Goal: Task Accomplishment & Management: Use online tool/utility

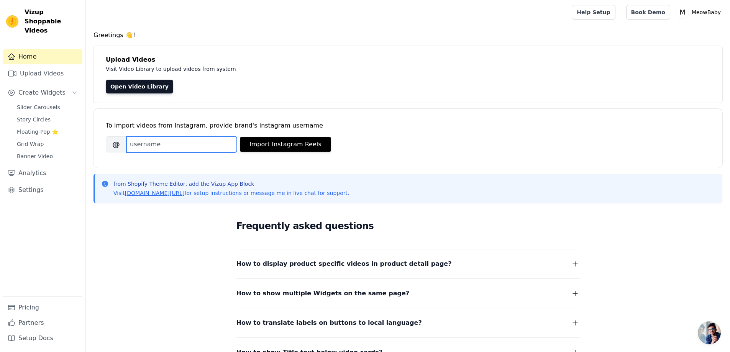
click at [168, 148] on input "Brand's Instagram Username" at bounding box center [182, 145] width 110 height 16
type input "meowbaby_official"
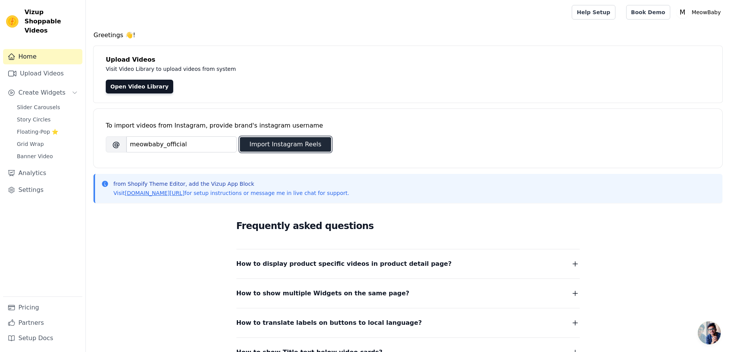
click at [281, 147] on button "Import Instagram Reels" at bounding box center [285, 144] width 91 height 15
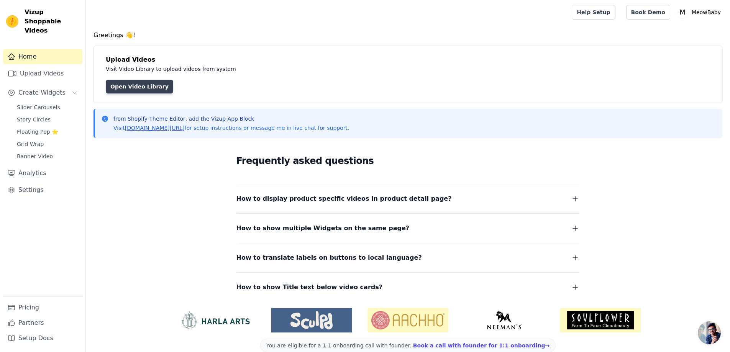
click at [140, 89] on link "Open Video Library" at bounding box center [139, 87] width 67 height 14
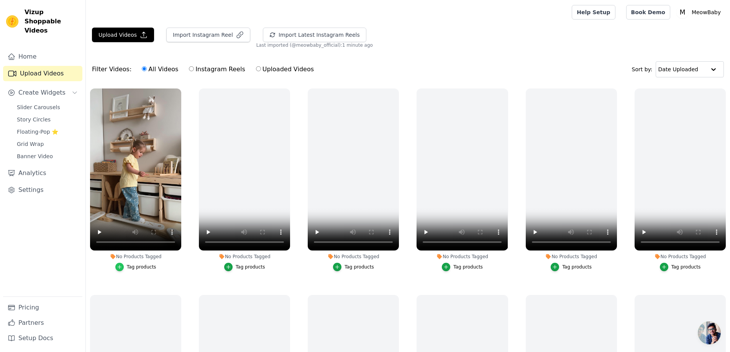
click at [121, 266] on icon "button" at bounding box center [119, 267] width 5 height 5
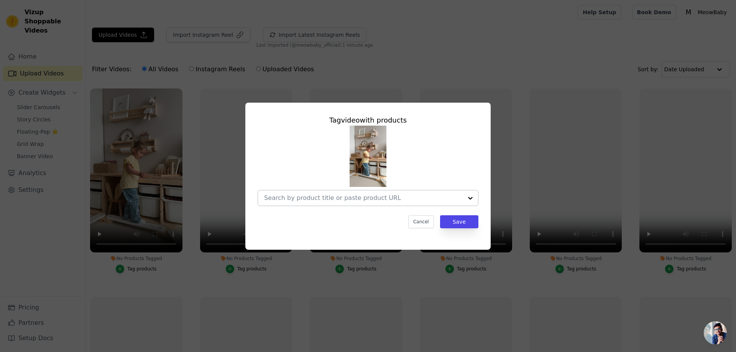
click at [465, 194] on div at bounding box center [470, 198] width 15 height 15
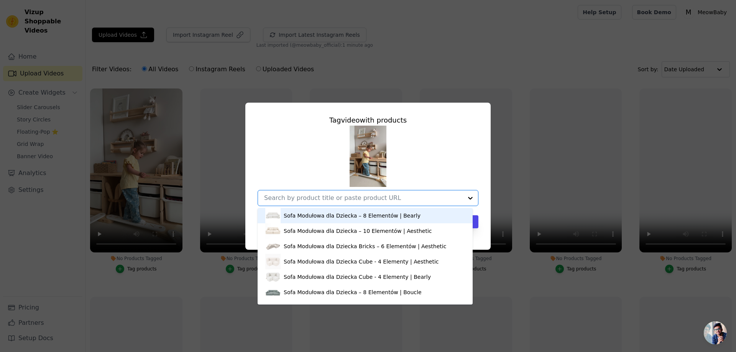
click at [470, 198] on div at bounding box center [470, 198] width 15 height 15
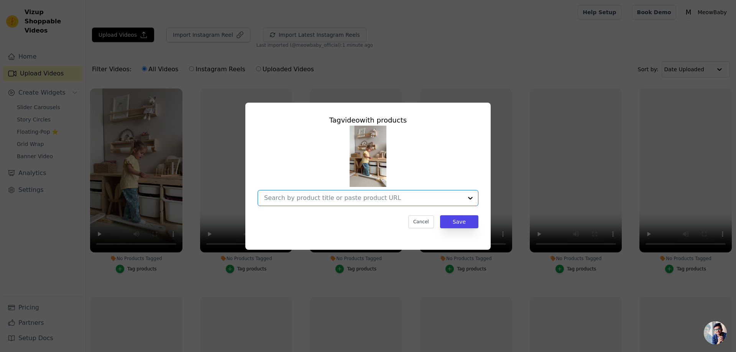
click at [317, 197] on input "No Products Tagged Tag video with products Option undefined, selected. Select i…" at bounding box center [363, 197] width 199 height 7
paste input "https://meowbaby.eu/en/products/wooden-montessori-sensory-path-for-child"
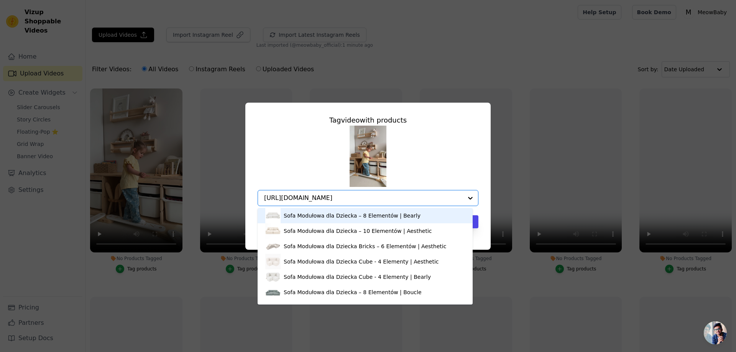
scroll to position [0, 15]
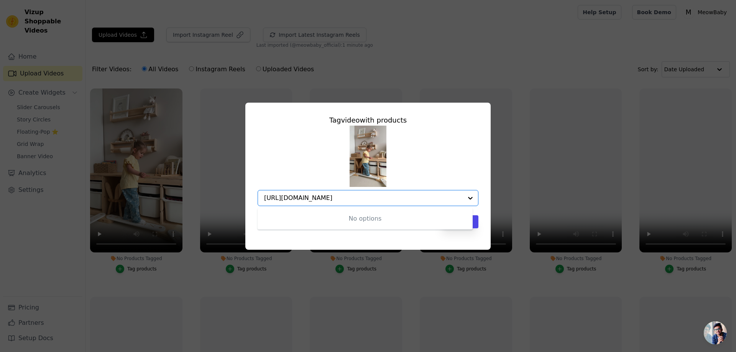
type input "https://meowbaby.eu/en/products/wooden-montessori-sensory-path-for-child"
click at [359, 199] on input "No Products Tagged Tag video with products Cancel Save Tag products" at bounding box center [363, 197] width 199 height 7
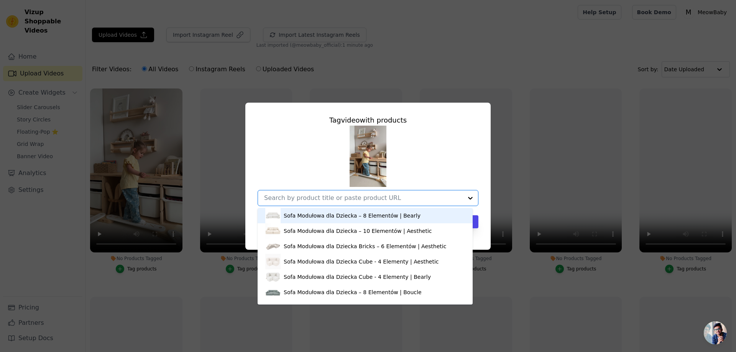
paste input "https://meowbaby.eu/products/sciezka-sensoryczna-dla-dziecka-montessori-drewnia…"
type input "https://meowbaby.eu/products/sciezka-sensoryczna-dla-dziecka-montessori-drewnia…"
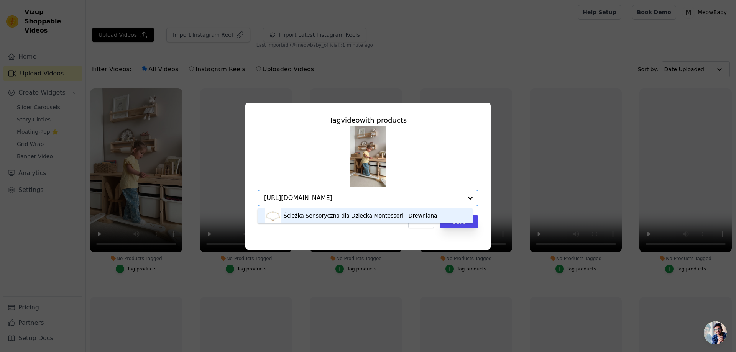
click at [345, 218] on div "Ścieżka Sensoryczna dla Dziecka Montessori | Drewniana" at bounding box center [361, 216] width 154 height 8
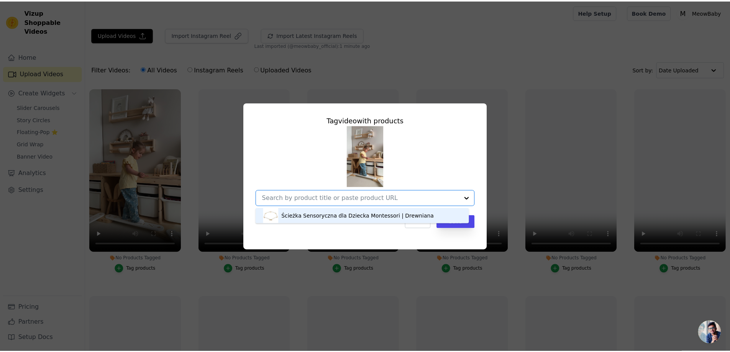
scroll to position [0, 0]
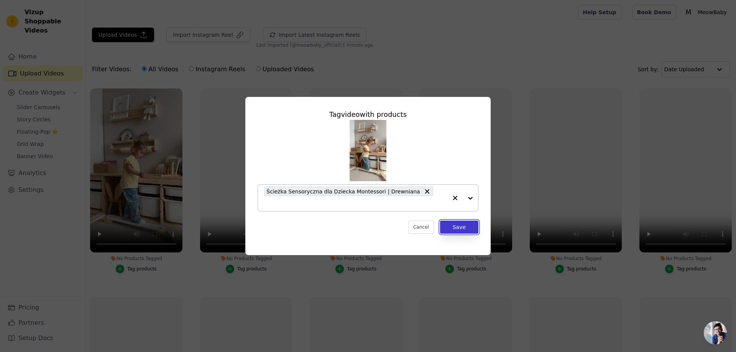
click at [459, 224] on button "Save" at bounding box center [459, 227] width 38 height 13
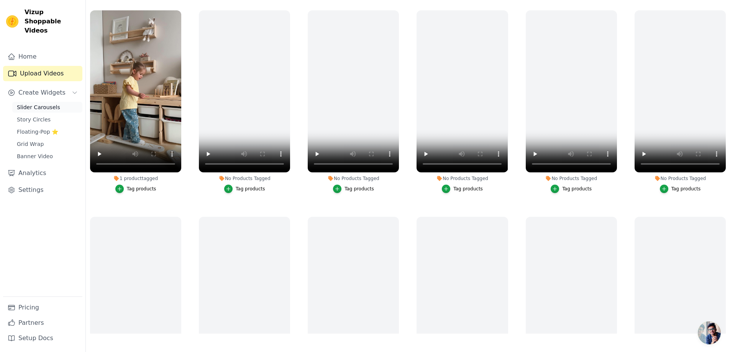
click at [45, 102] on link "Slider Carousels" at bounding box center [47, 107] width 70 height 11
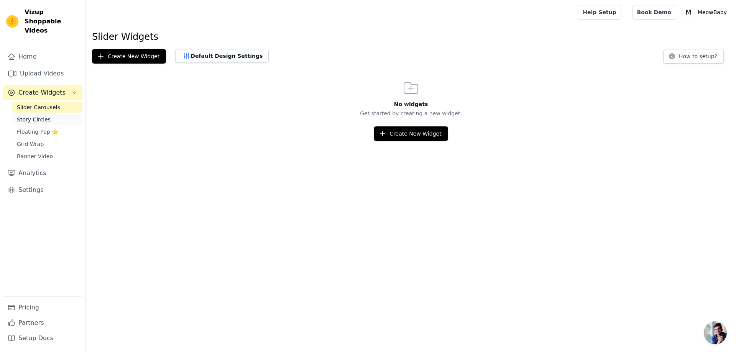
click at [42, 114] on link "Story Circles" at bounding box center [47, 119] width 70 height 11
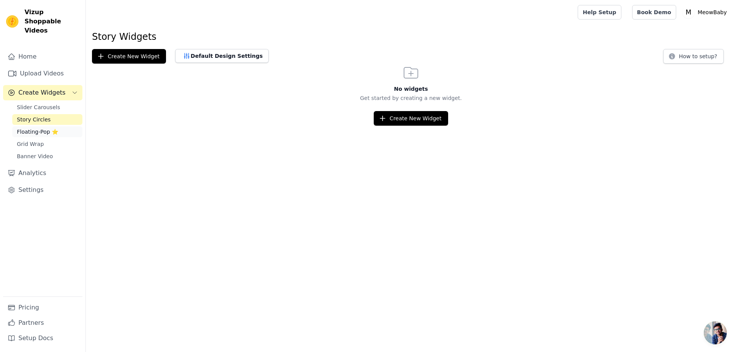
click at [36, 128] on span "Floating-Pop ⭐" at bounding box center [37, 132] width 41 height 8
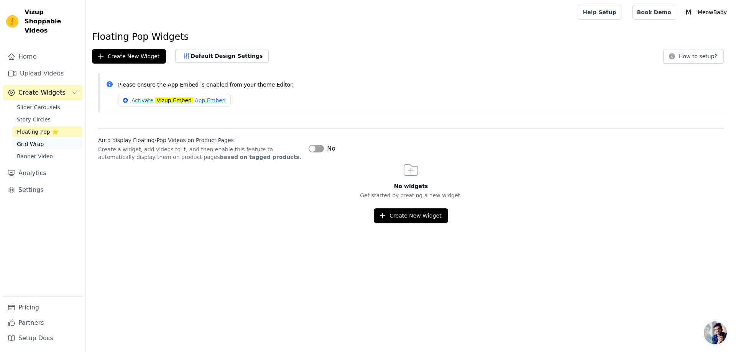
click at [32, 140] on span "Grid Wrap" at bounding box center [30, 144] width 27 height 8
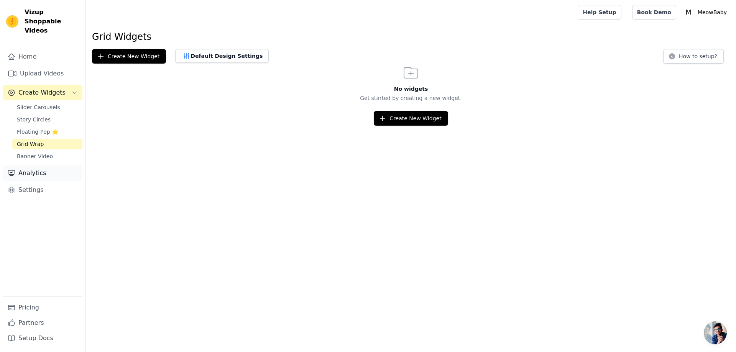
click at [28, 166] on link "Analytics" at bounding box center [42, 173] width 79 height 15
